Goal: Transaction & Acquisition: Subscribe to service/newsletter

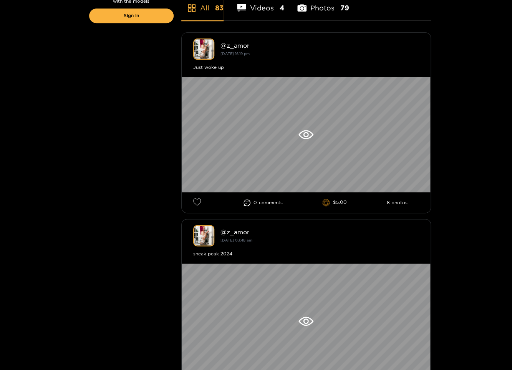
scroll to position [208, 0]
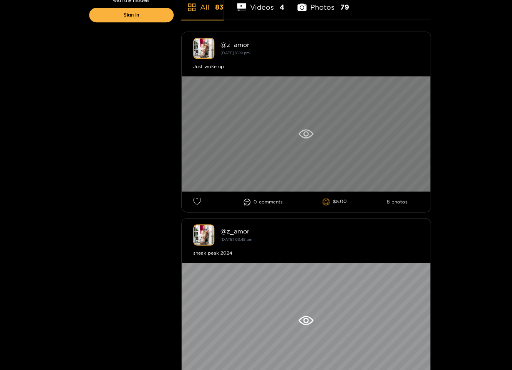
click at [307, 131] on icon at bounding box center [305, 133] width 15 height 9
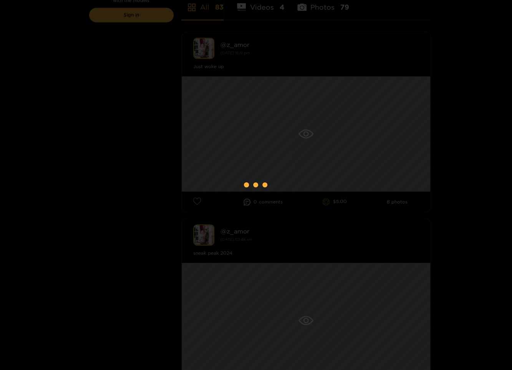
click at [118, 145] on div at bounding box center [256, 185] width 512 height 370
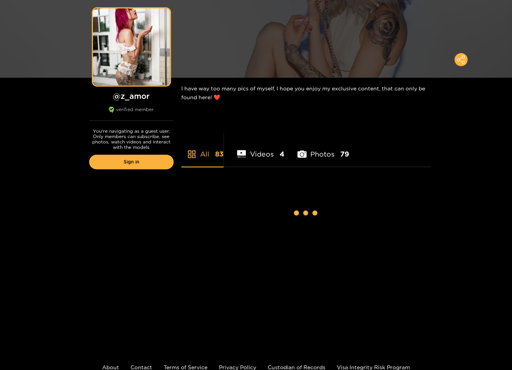
scroll to position [67, 0]
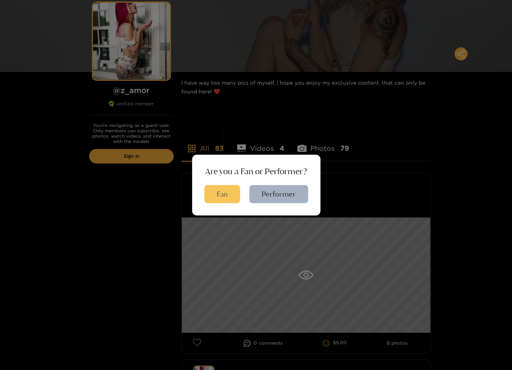
click at [229, 189] on button "Fan" at bounding box center [222, 194] width 36 height 18
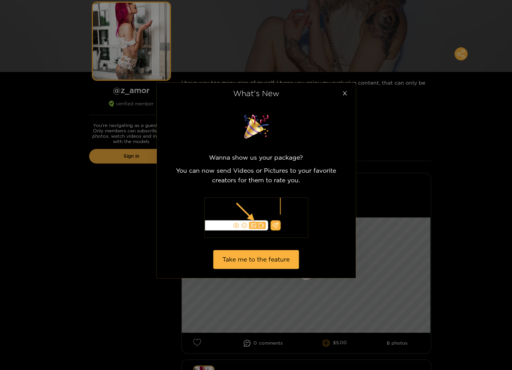
click at [343, 88] on span "Close" at bounding box center [345, 94] width 22 height 22
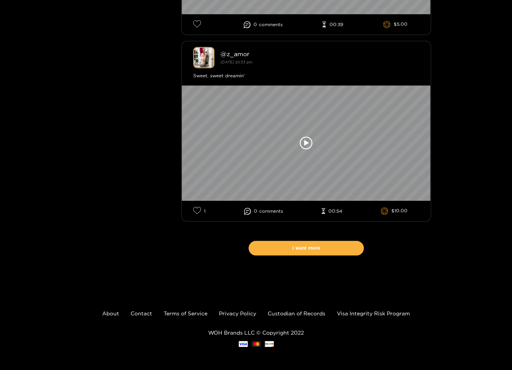
scroll to position [5235, 0]
click at [335, 248] on button "I want more" at bounding box center [306, 247] width 115 height 15
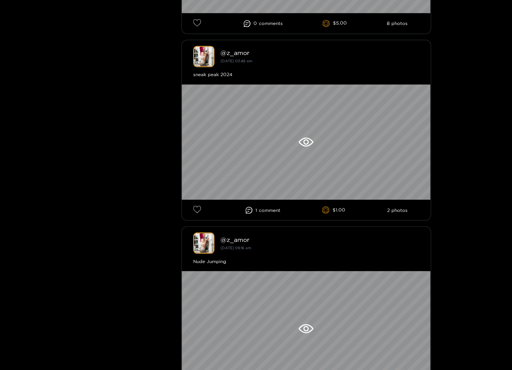
scroll to position [0, 0]
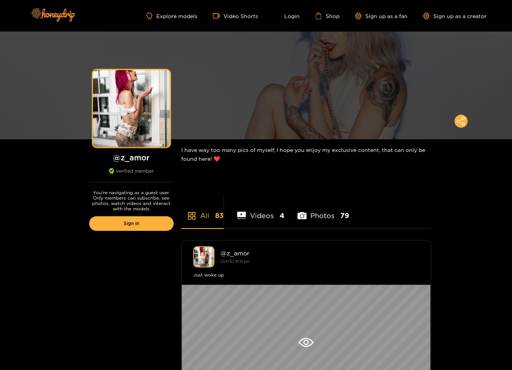
click at [253, 211] on li "Videos 4" at bounding box center [260, 210] width 47 height 35
click at [200, 212] on li "All 83" at bounding box center [202, 210] width 42 height 35
click at [153, 225] on link "Sign in" at bounding box center [131, 223] width 85 height 15
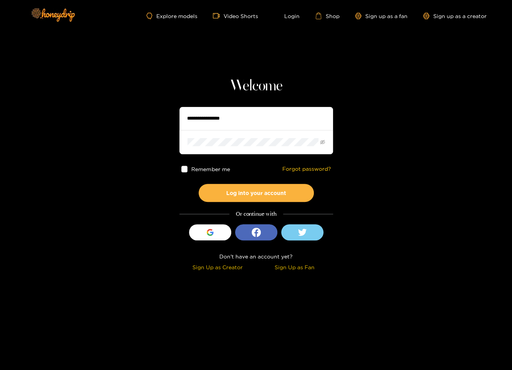
click at [290, 267] on div "Sign Up as Fan" at bounding box center [294, 266] width 73 height 9
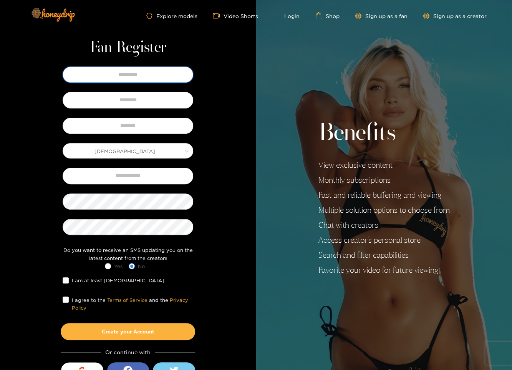
click at [131, 66] on input "text" at bounding box center [128, 74] width 131 height 16
